Goal: Task Accomplishment & Management: Use online tool/utility

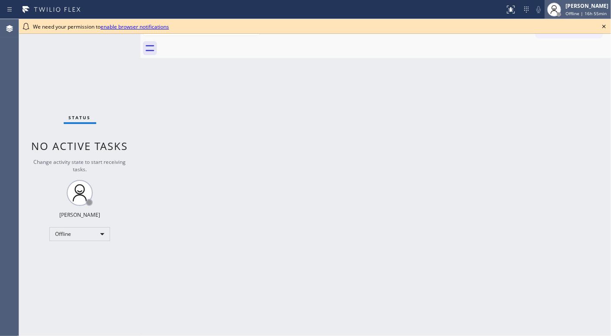
click at [573, 15] on span "Offline | 16h 55min" at bounding box center [585, 13] width 41 height 6
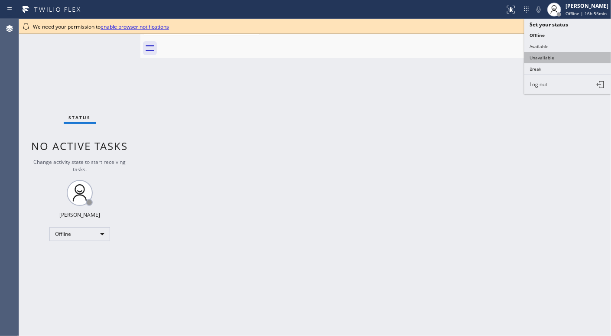
click at [568, 55] on button "Unavailable" at bounding box center [567, 57] width 87 height 11
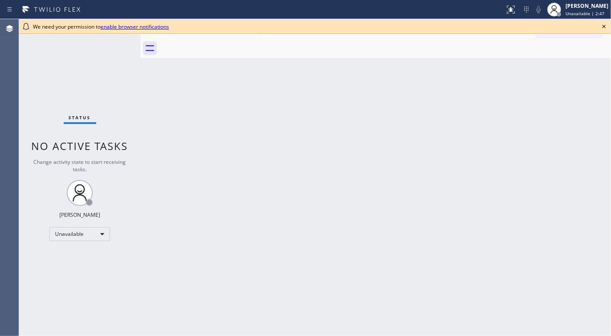
drag, startPoint x: 601, startPoint y: 25, endPoint x: 579, endPoint y: 61, distance: 42.4
click at [601, 25] on icon at bounding box center [604, 26] width 10 height 10
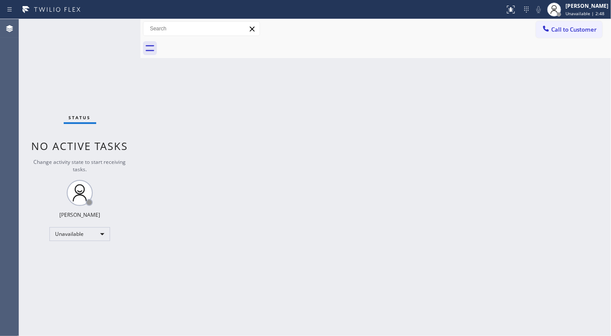
click at [477, 136] on div "Back to Dashboard Change Sender ID Customers Technicians Select a contact Outbo…" at bounding box center [375, 177] width 470 height 317
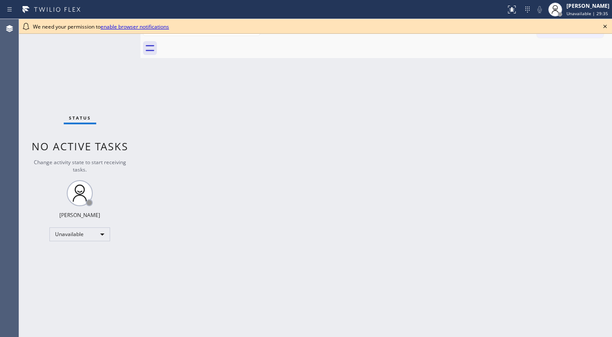
click at [34, 83] on div "Status No active tasks Change activity state to start receiving tasks. Ann Bern…" at bounding box center [79, 178] width 121 height 318
click at [608, 27] on icon at bounding box center [604, 26] width 10 height 10
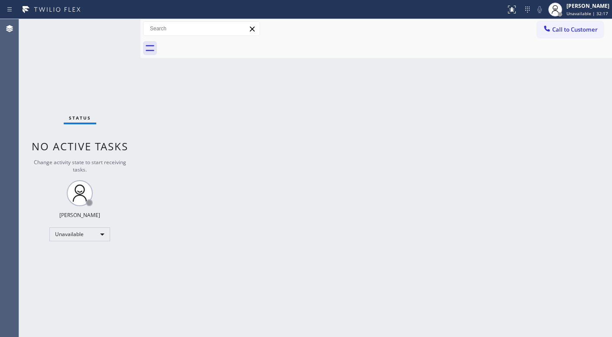
click at [36, 56] on div "Status No active tasks Change activity state to start receiving tasks. Ann Bern…" at bounding box center [79, 178] width 121 height 318
click at [401, 216] on div "Back to Dashboard Change Sender ID Customers Technicians Select a contact Outbo…" at bounding box center [375, 178] width 471 height 318
click at [41, 207] on div "Status No active tasks Change activity state to start receiving tasks. Ann Bern…" at bounding box center [79, 178] width 121 height 318
